Goal: Communication & Community: Answer question/provide support

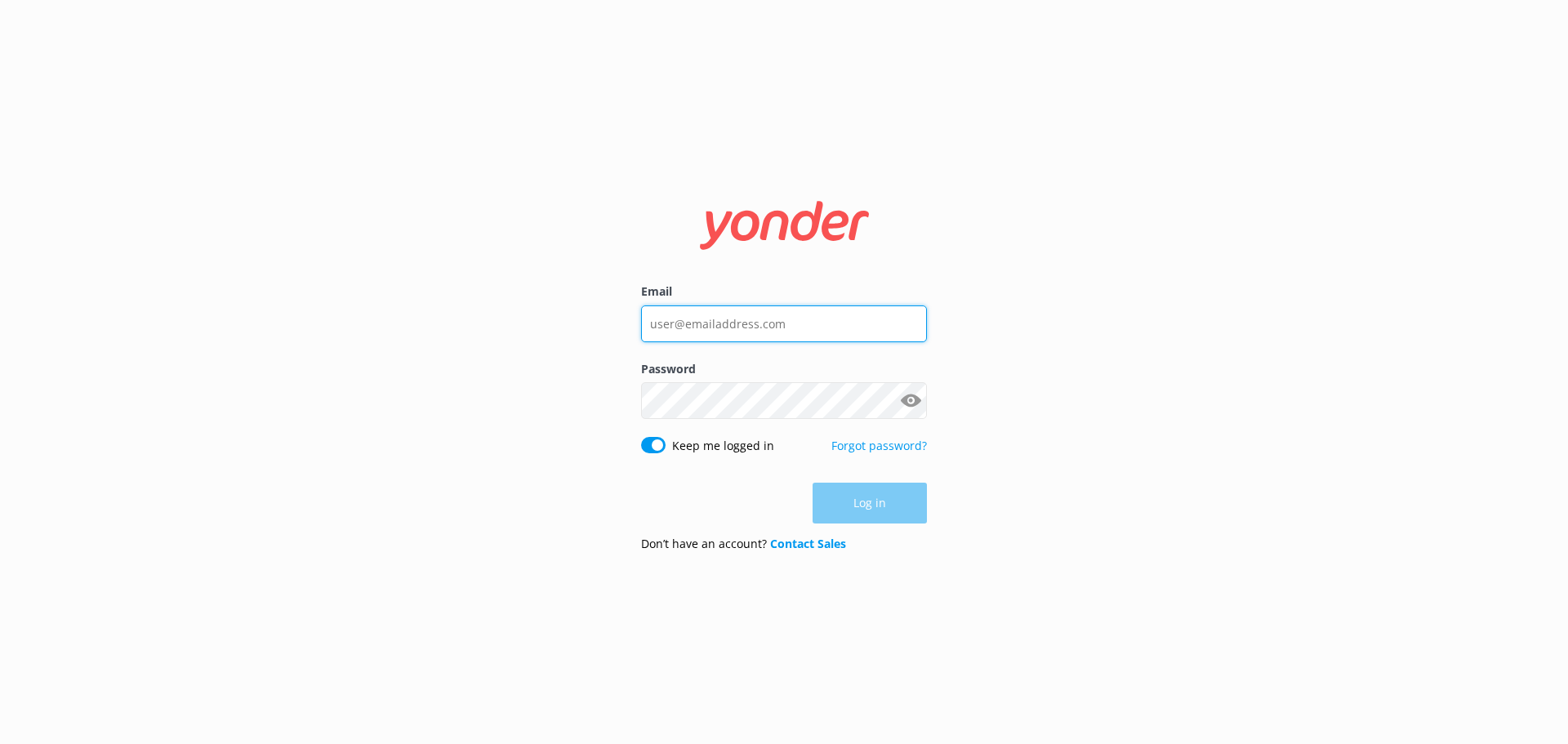
type input "[PERSON_NAME][EMAIL_ADDRESS][PERSON_NAME][DOMAIN_NAME]"
click at [770, 315] on input "[PERSON_NAME][EMAIL_ADDRESS][PERSON_NAME][DOMAIN_NAME]" at bounding box center [784, 324] width 285 height 37
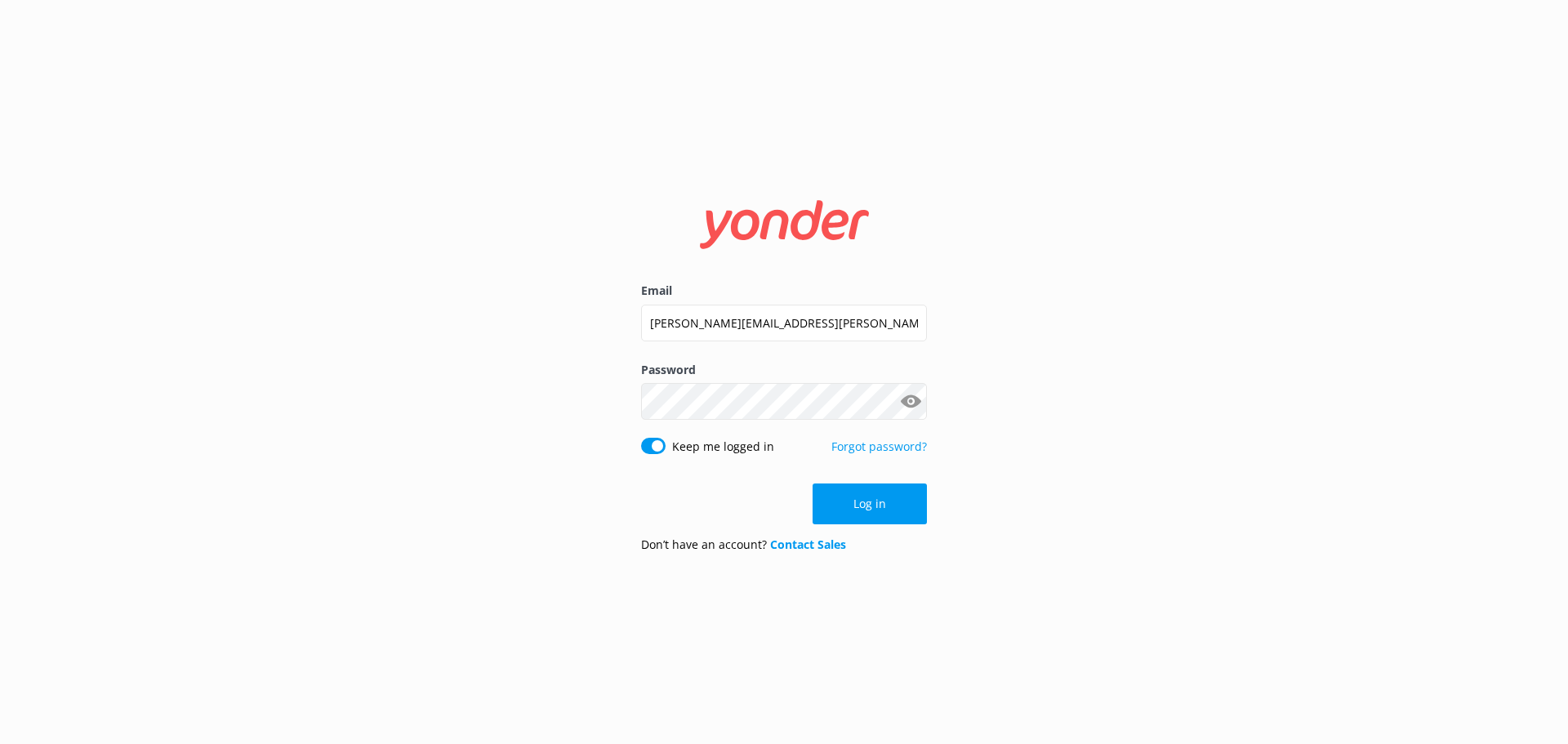
click at [854, 503] on button "Log in" at bounding box center [869, 503] width 115 height 41
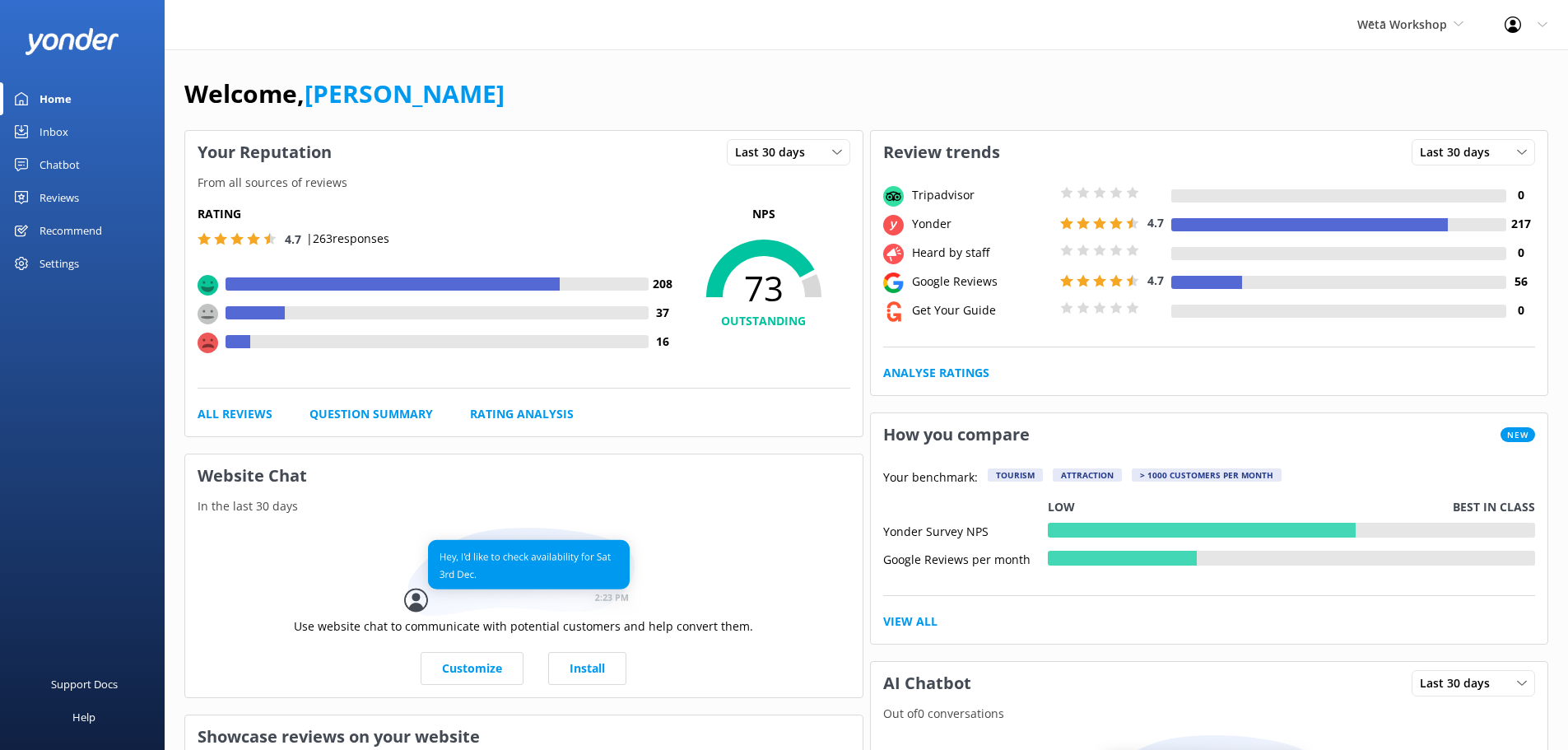
click at [65, 161] on div "Chatbot" at bounding box center [60, 164] width 41 height 33
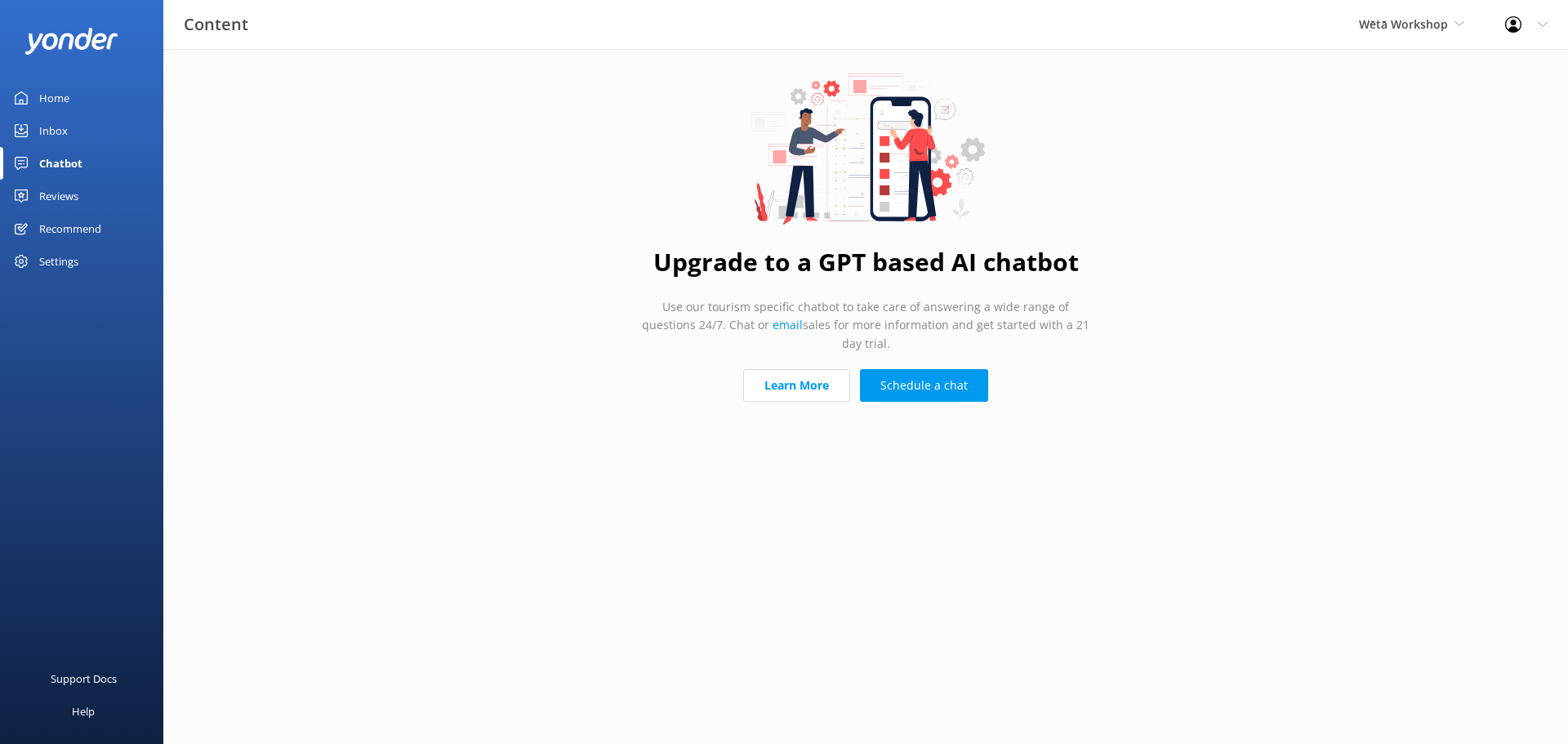
click at [65, 195] on div "Reviews" at bounding box center [59, 195] width 39 height 32
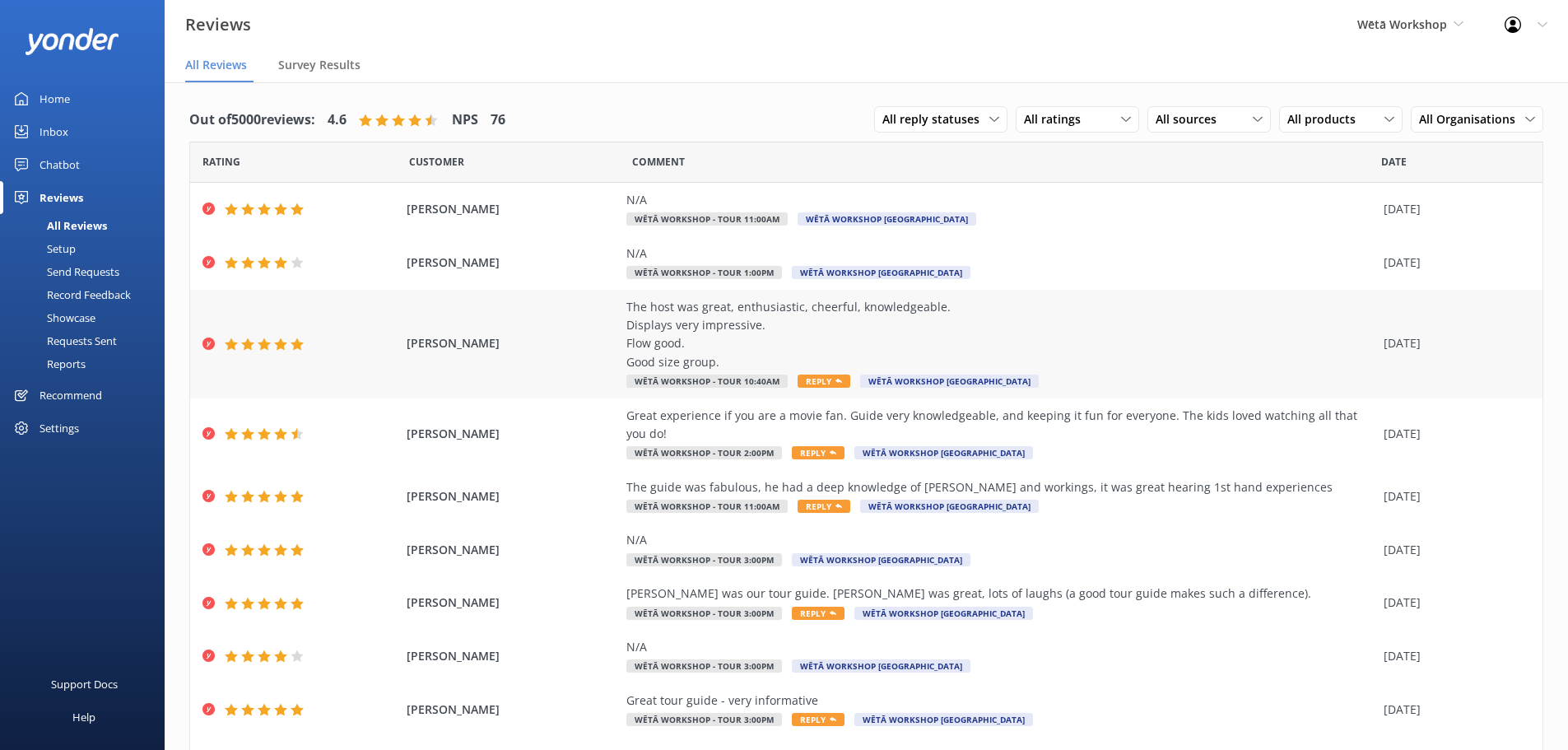
click at [898, 327] on div "The host was great, enthusiastic, cheerful, knowledgeable. Displays very impres…" at bounding box center [1001, 335] width 749 height 74
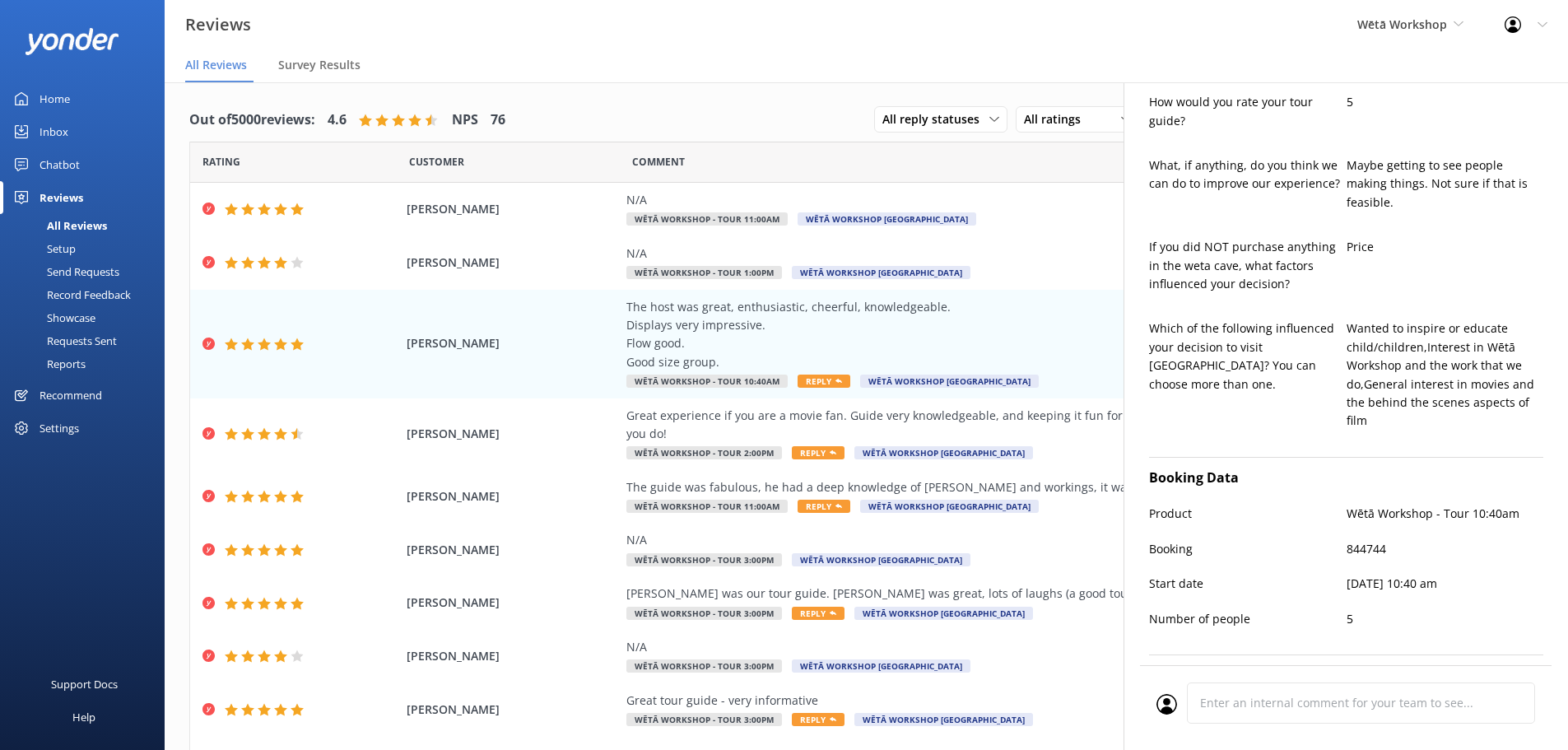
scroll to position [627, 0]
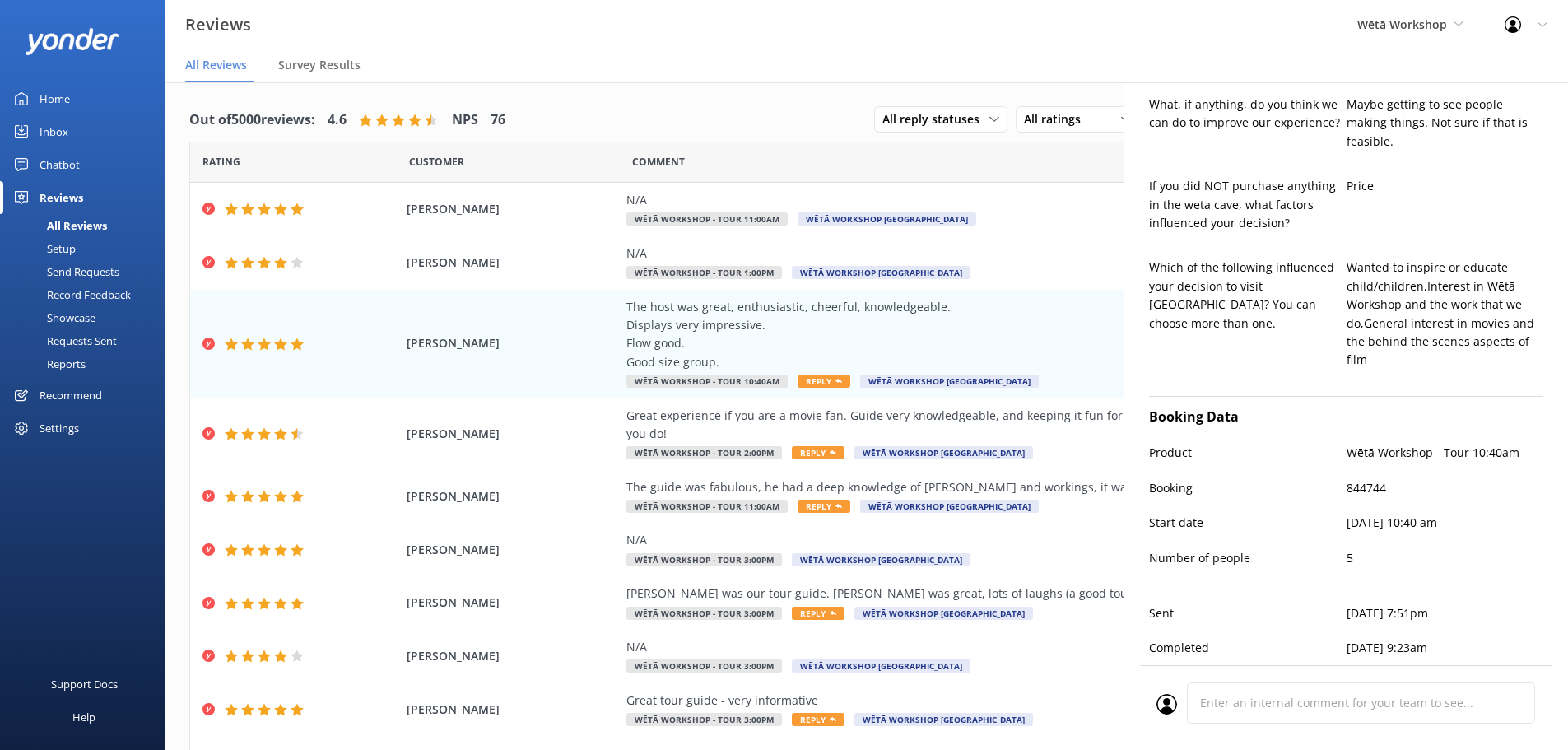
type textarea "Kia ora SYD, Thank you so much for your wonderful feedback! We’re delighted to …"
click at [1354, 479] on p "844744" at bounding box center [1445, 488] width 198 height 19
copy p "844744"
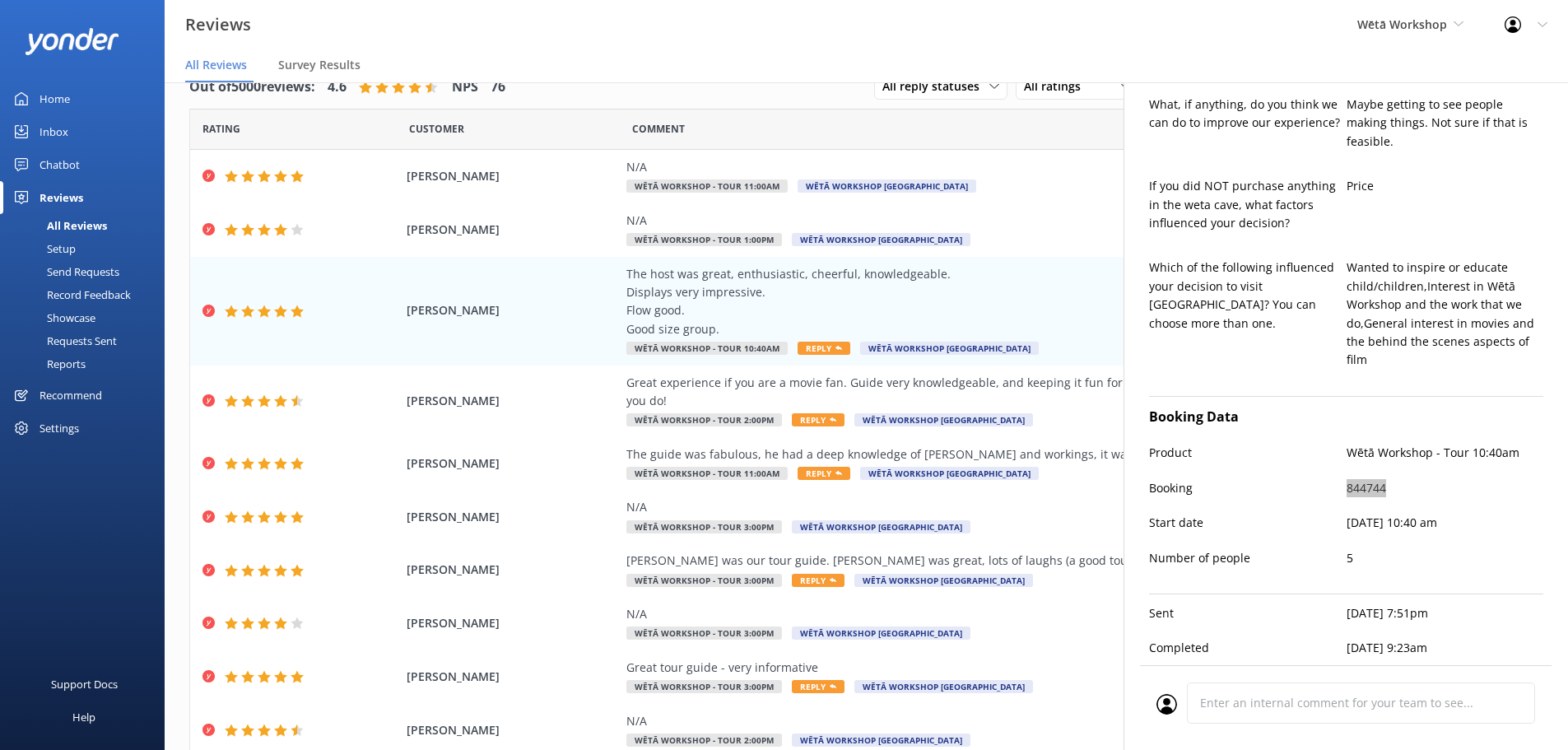
click at [1347, 514] on p "[DATE] 10:40 am" at bounding box center [1445, 522] width 198 height 19
drag, startPoint x: 1338, startPoint y: 506, endPoint x: 1491, endPoint y: 509, distance: 153.0
click at [1491, 514] on div "Start date [DATE] 10:40 am" at bounding box center [1346, 530] width 394 height 34
click at [1491, 514] on p "[DATE] 10:40 am" at bounding box center [1445, 522] width 198 height 19
click at [1331, 479] on p "Booking" at bounding box center [1248, 488] width 198 height 19
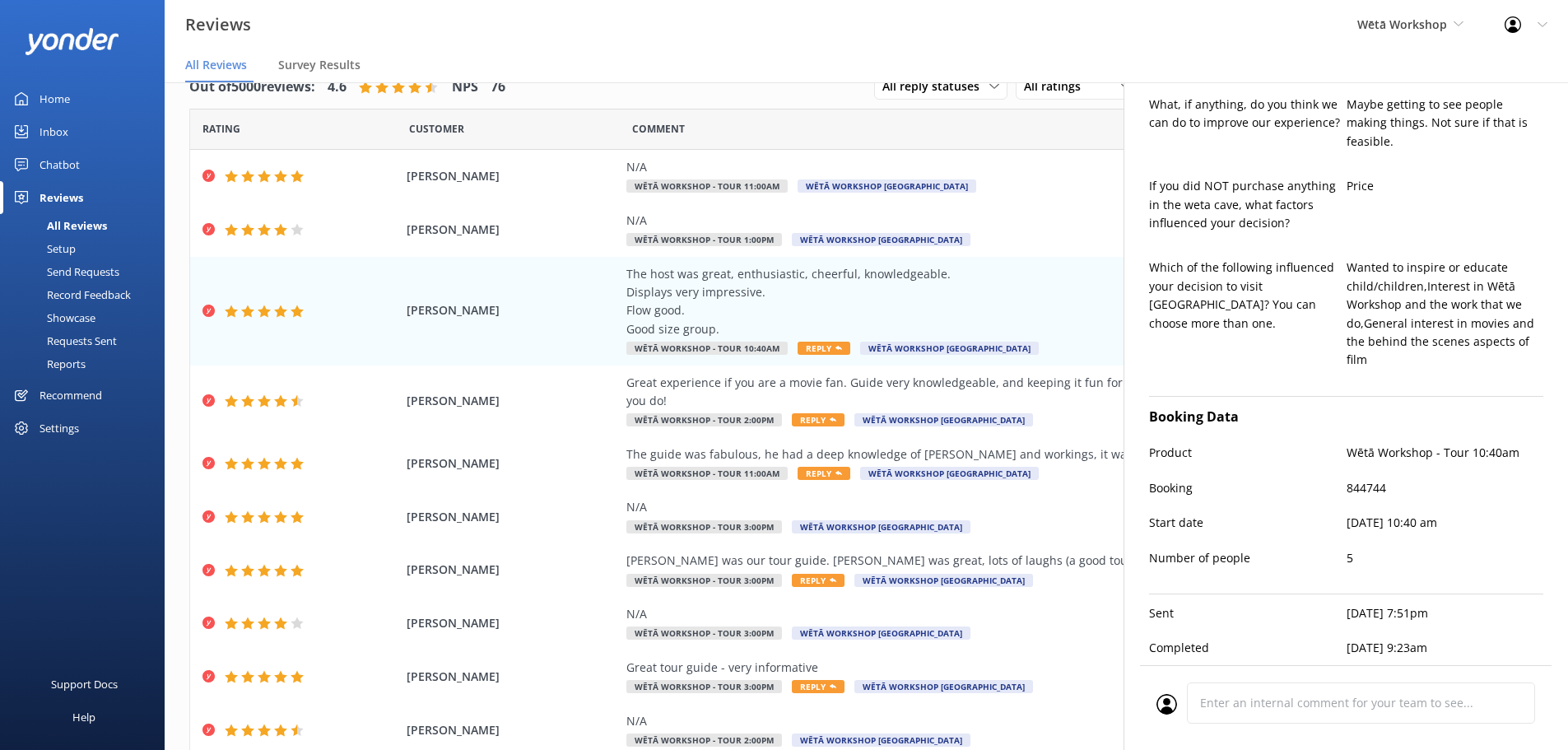
click at [1331, 479] on p "Booking" at bounding box center [1248, 488] width 198 height 19
click at [1336, 479] on p "Booking" at bounding box center [1248, 488] width 198 height 19
click at [1347, 479] on p "844744" at bounding box center [1445, 488] width 198 height 19
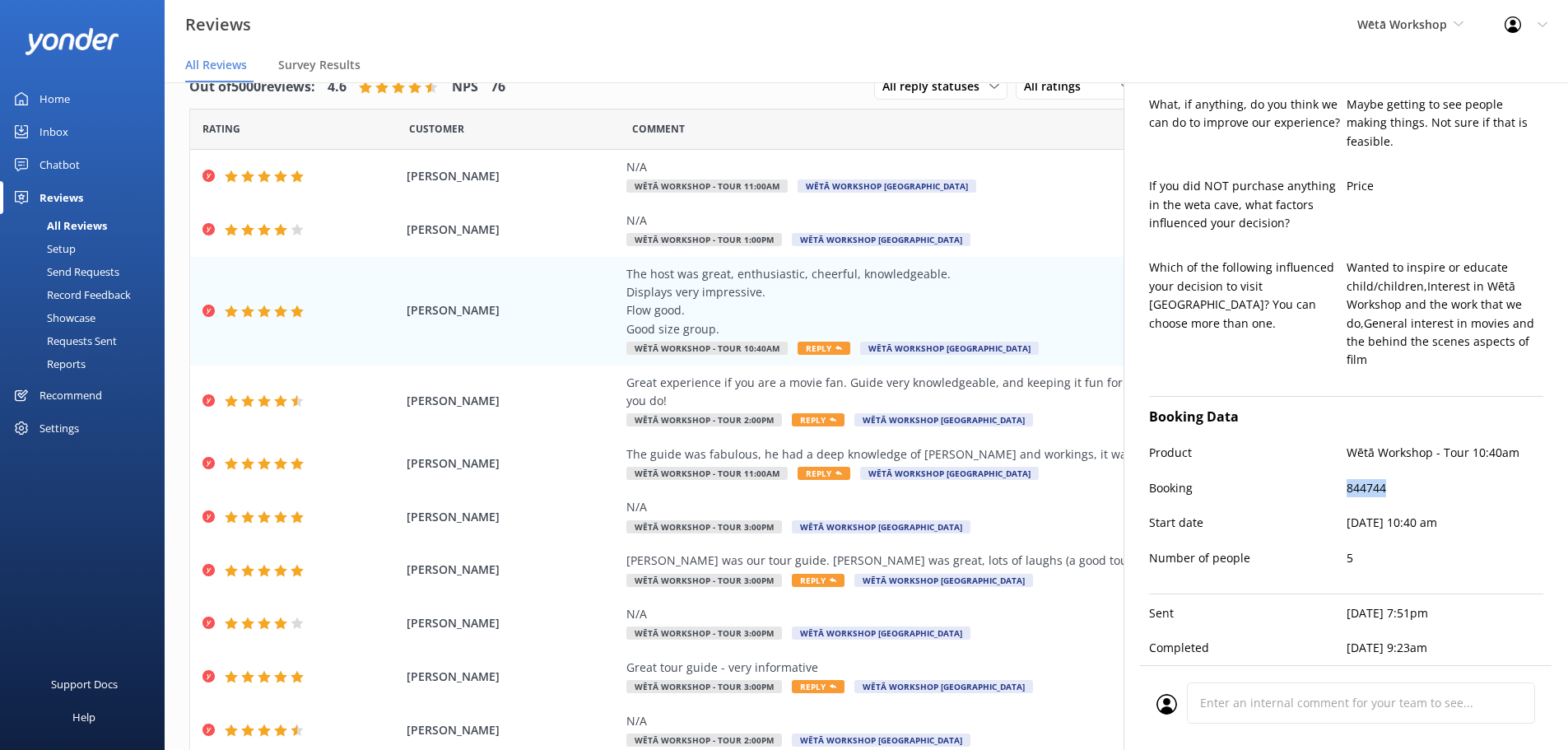
click at [1347, 479] on p "844744" at bounding box center [1445, 488] width 198 height 19
click at [1367, 491] on div "Booking 844744" at bounding box center [1346, 496] width 394 height 34
copy p "844744"
